Goal: Task Accomplishment & Management: Manage account settings

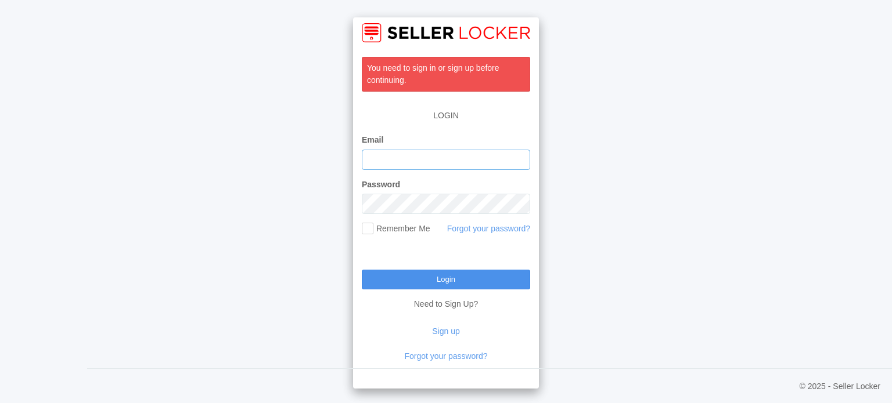
type input "[EMAIL_ADDRESS][DOMAIN_NAME]"
click at [440, 278] on input "Login" at bounding box center [446, 280] width 168 height 20
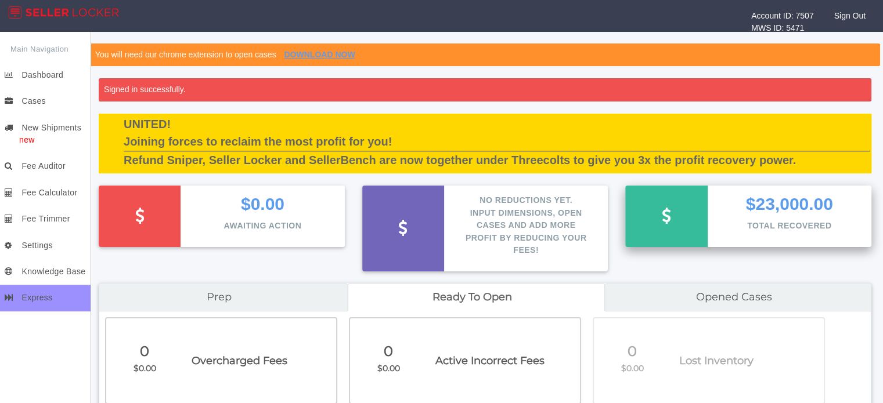
click at [731, 214] on div "$23,000.00 Total Recovered" at bounding box center [789, 216] width 146 height 61
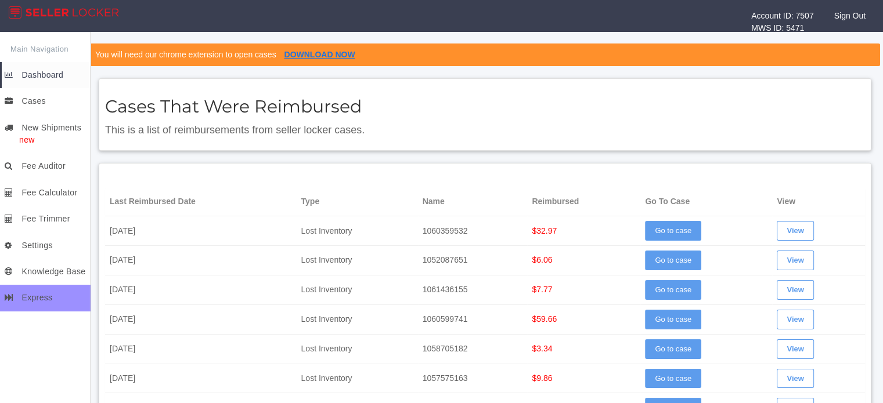
click at [334, 59] on link "DOWNLOAD NOW" at bounding box center [319, 54] width 71 height 9
